Goal: Task Accomplishment & Management: Use online tool/utility

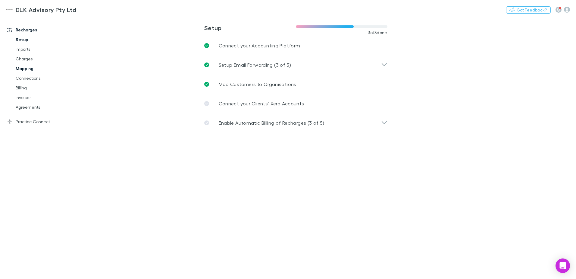
click at [19, 67] on link "Mapping" at bounding box center [46, 69] width 72 height 10
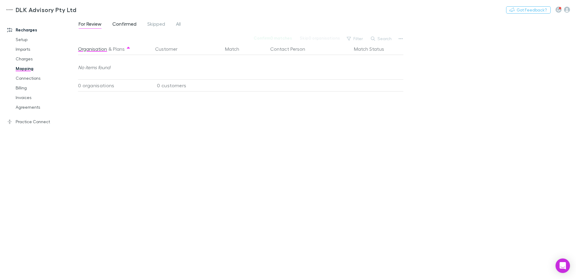
click at [123, 22] on span "Confirmed" at bounding box center [124, 25] width 24 height 8
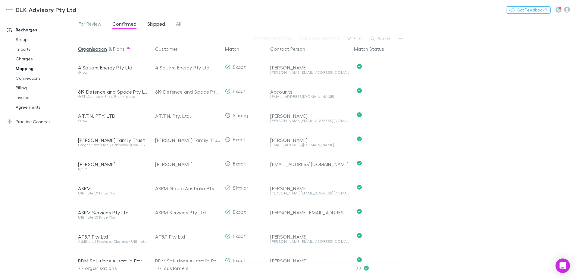
click at [150, 24] on span "Skipped" at bounding box center [156, 25] width 18 height 8
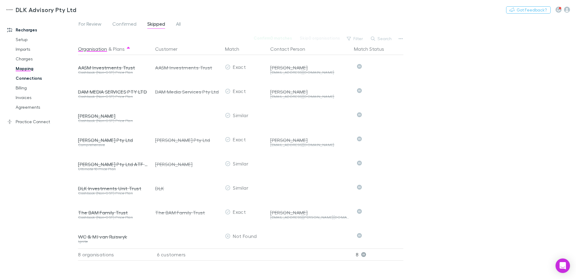
click at [25, 78] on link "Connections" at bounding box center [46, 78] width 72 height 10
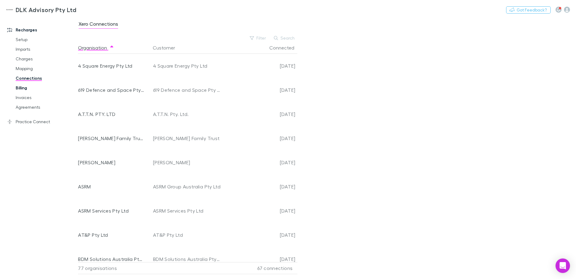
click at [23, 91] on link "Billing" at bounding box center [46, 88] width 72 height 10
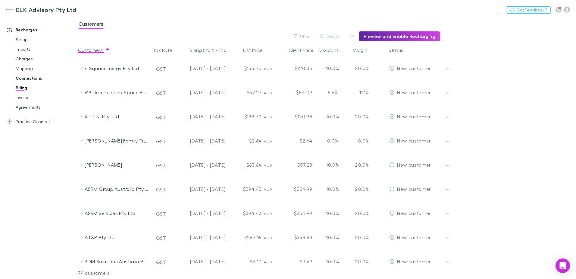
click at [28, 77] on link "Connections" at bounding box center [46, 78] width 72 height 10
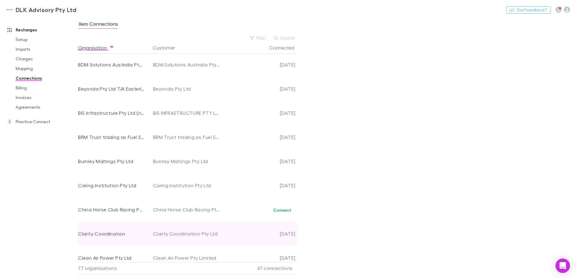
scroll to position [271, 0]
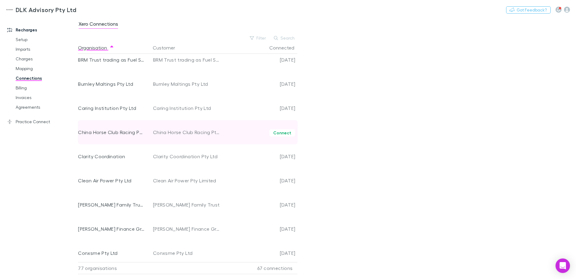
click at [278, 129] on div "Connect" at bounding box center [259, 132] width 72 height 24
click at [279, 132] on button "Connect" at bounding box center [282, 132] width 26 height 7
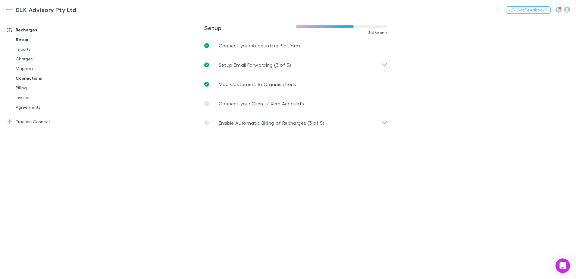
click at [24, 79] on link "Connections" at bounding box center [46, 78] width 72 height 10
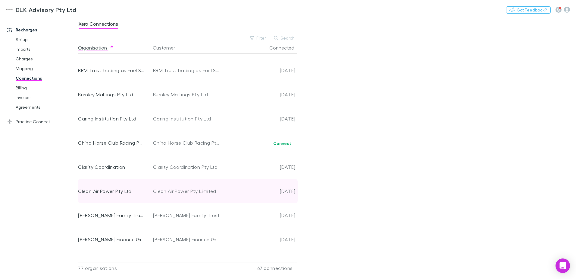
scroll to position [271, 0]
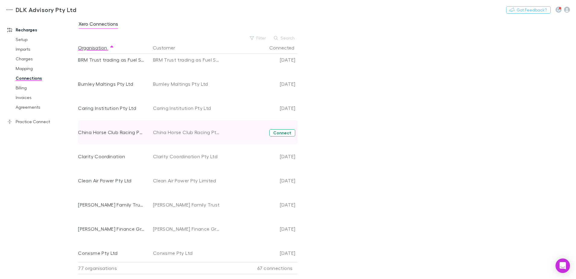
click at [286, 129] on button "Connect" at bounding box center [282, 132] width 26 height 7
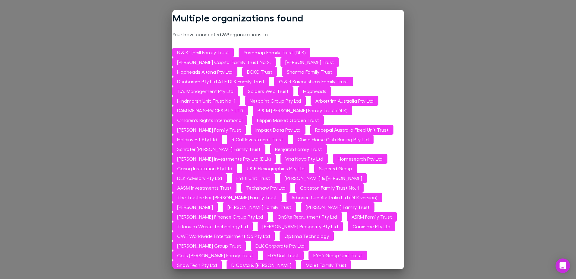
click at [436, 212] on div "Multiple organizations found Your have connected 269 organizations to B & K Uph…" at bounding box center [288, 139] width 576 height 279
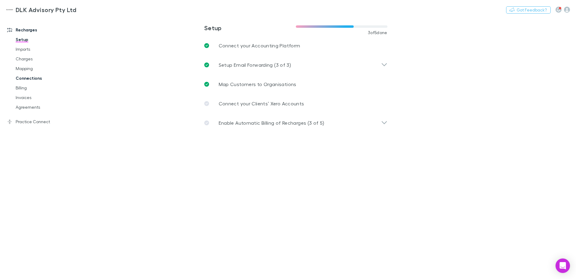
click at [22, 77] on link "Connections" at bounding box center [46, 78] width 72 height 10
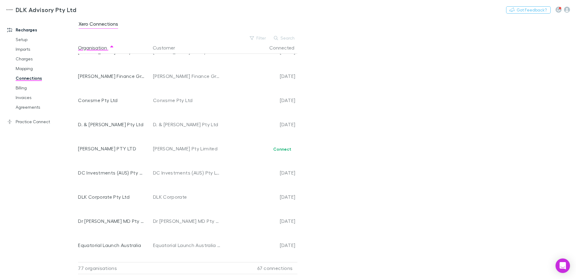
scroll to position [422, 0]
